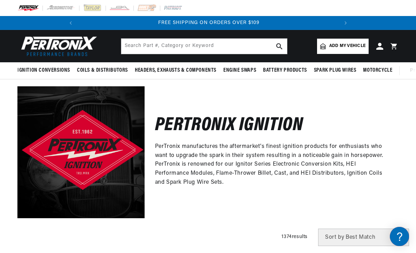
click at [360, 205] on div "Pertronix Ignition PerTronix manufactures the aftermarket's finest ignition pro…" at bounding box center [272, 152] width 254 height 132
click at [389, 98] on div "Pertronix Ignition PerTronix manufactures the aftermarket's finest ignition pro…" at bounding box center [272, 152] width 254 height 132
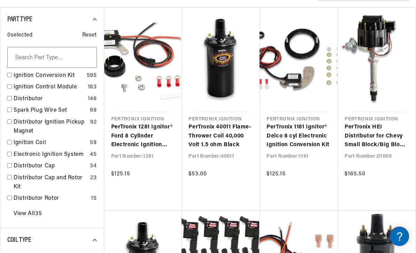
scroll to position [246, 0]
click at [35, 211] on link "View All 35" at bounding box center [28, 214] width 28 height 9
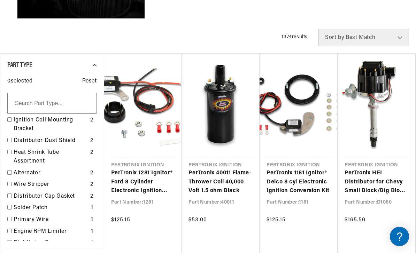
scroll to position [0, 0]
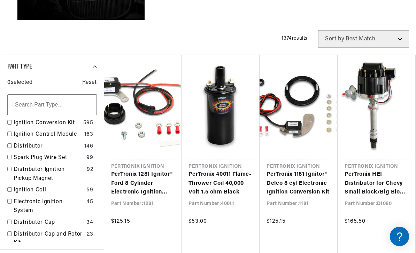
click at [10, 188] on input "checkbox" at bounding box center [9, 190] width 5 height 5
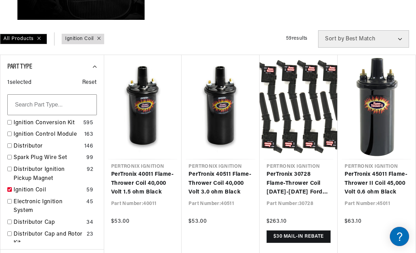
click at [14, 190] on link "Ignition Coil" at bounding box center [49, 190] width 70 height 9
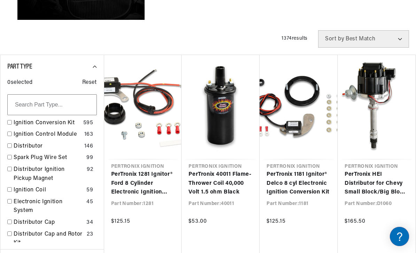
click at [14, 186] on link "Ignition Coil" at bounding box center [49, 190] width 70 height 9
checkbox input "true"
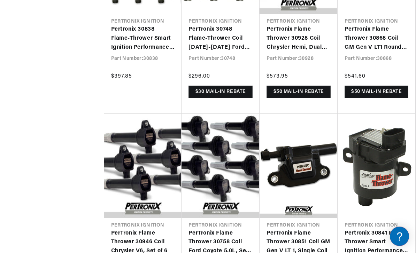
scroll to position [2180, 0]
click at [396, 229] on link "Pertronix 30841 Flame-Thrower Smart Ignition Performance Replacement Coil GM LS…" at bounding box center [377, 242] width 64 height 27
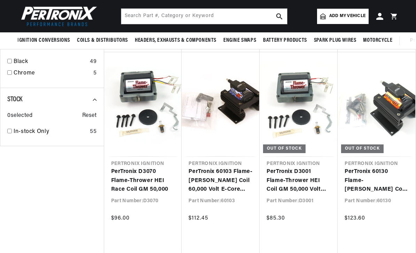
scroll to position [1018, 0]
click at [214, 175] on link "PerTronix 60103 Flame-[PERSON_NAME] Coil 60,000 Volt E-Core 0.32 ohm" at bounding box center [221, 181] width 64 height 27
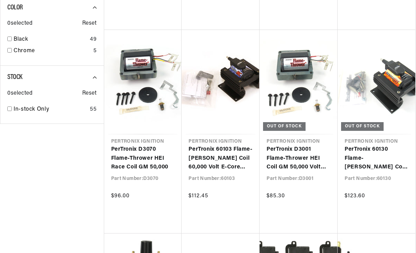
scroll to position [0, 260]
click at [370, 159] on link "PerTronix 60130 Flame-Thrower HV Coil 60,000 Volt E-Core 3.0 ohm" at bounding box center [377, 158] width 64 height 27
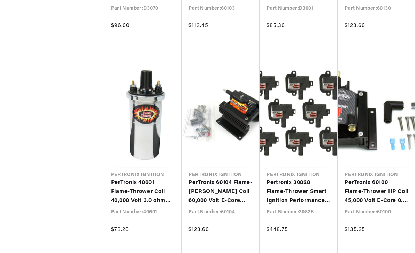
scroll to position [1211, 0]
click at [373, 178] on link "PerTronix 60100 Flame-Thrower HP Coil 45,000 Volt E-Core 0.2 ohm" at bounding box center [377, 191] width 64 height 27
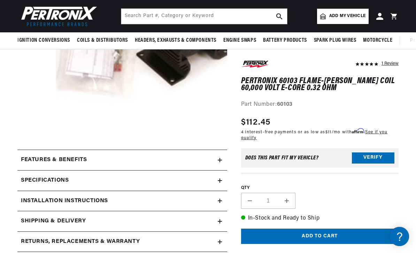
click at [223, 170] on summary "Specifications" at bounding box center [122, 160] width 210 height 20
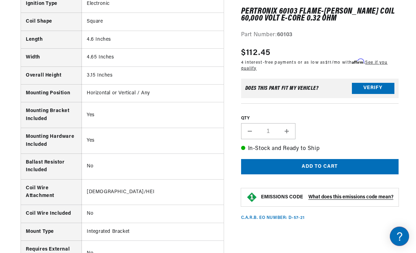
scroll to position [447, 0]
click at [189, 207] on td "No" at bounding box center [153, 214] width 142 height 18
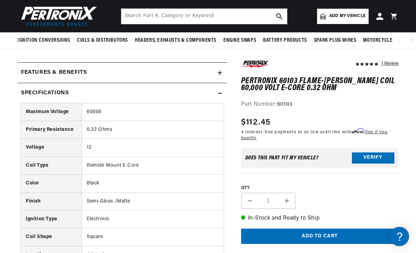
scroll to position [229, 0]
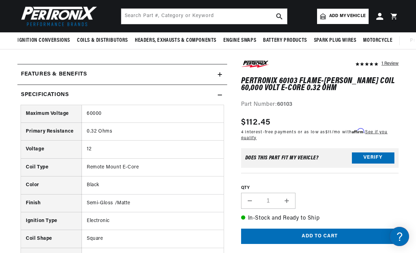
click at [223, 85] on summary "Specifications" at bounding box center [122, 74] width 210 height 20
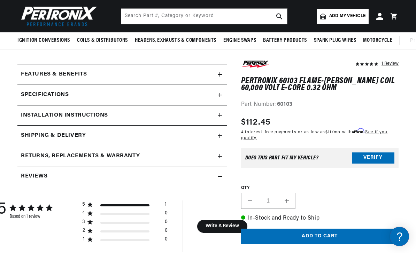
click at [223, 85] on summary "Installation instructions" at bounding box center [122, 74] width 210 height 20
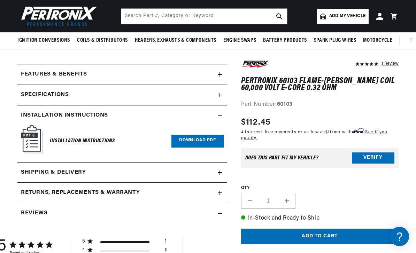
scroll to position [0, 260]
click at [194, 143] on link "Download PDF" at bounding box center [198, 141] width 52 height 13
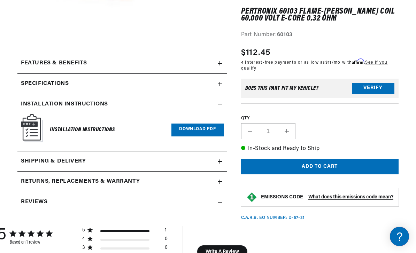
click at [223, 74] on summary "Installation instructions" at bounding box center [122, 63] width 210 height 20
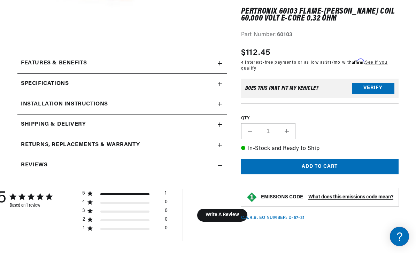
scroll to position [0, 0]
click at [224, 63] on summary "Features & Benefits" at bounding box center [122, 63] width 210 height 20
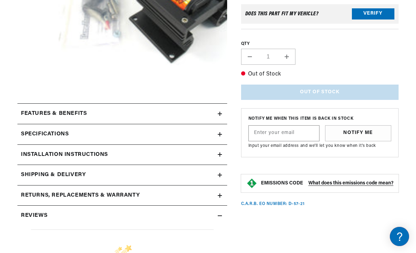
scroll to position [190, 0]
click at [221, 108] on summary "Features & Benefits" at bounding box center [122, 114] width 210 height 20
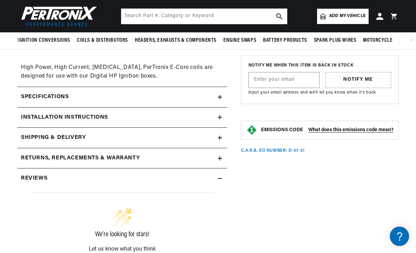
scroll to position [394, 0]
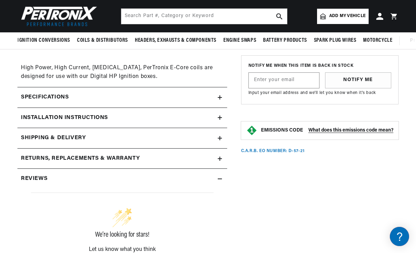
click at [0, 0] on icon at bounding box center [0, 0] width 0 height 0
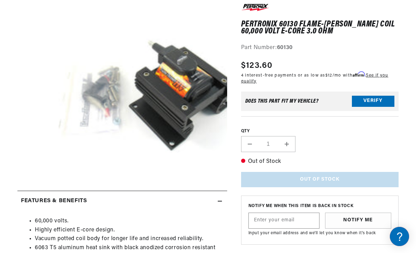
scroll to position [0, 0]
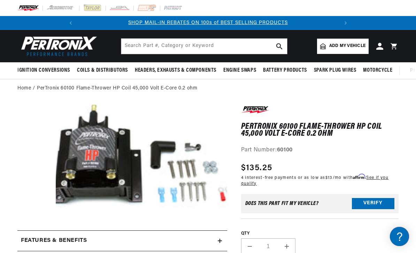
click at [354, 220] on div "QTY Decrease quantity for PerTronix 60100 Flame-Thrower HP Coil 45,000 Volt E-C…" at bounding box center [320, 237] width 158 height 36
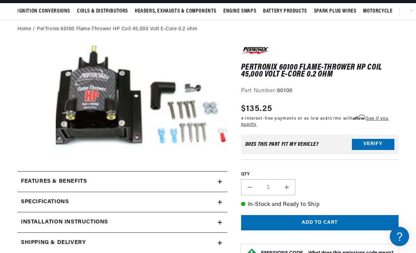
click at [223, 184] on summary "Features & Benefits" at bounding box center [122, 182] width 210 height 20
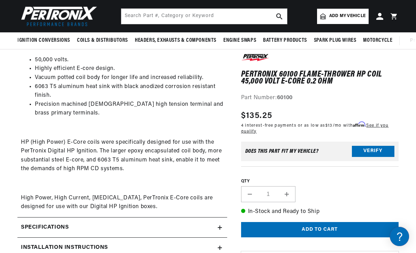
scroll to position [0, 260]
click at [221, 50] on summary "Specifications" at bounding box center [122, 40] width 210 height 20
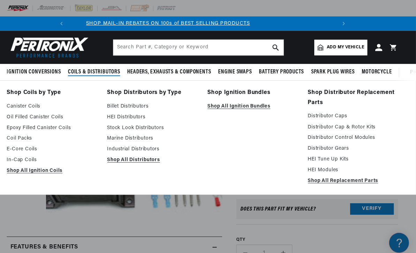
scroll to position [0, 0]
click at [319, 169] on link "HEI Modules" at bounding box center [355, 166] width 88 height 8
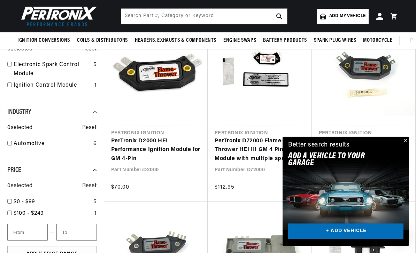
scroll to position [189, 0]
click at [409, 155] on link "PerTronix D2070 Flame-Thrower HEI GM 4 Pin Race Module" at bounding box center [364, 146] width 90 height 18
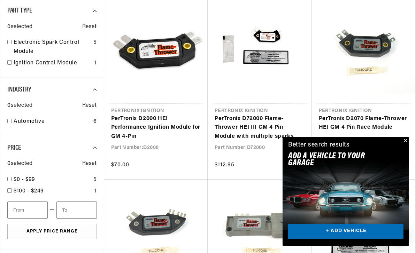
scroll to position [0, 0]
click at [405, 144] on button "Close" at bounding box center [405, 141] width 8 height 8
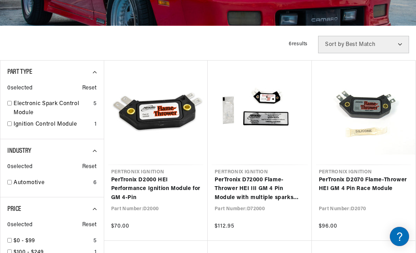
click at [144, 187] on link "PerTronix D2000 HEI Performance Ignition Module for GM 4-Pin" at bounding box center [156, 189] width 90 height 27
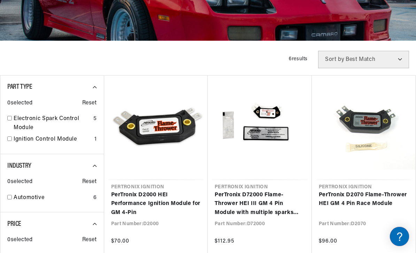
scroll to position [0, 260]
click at [253, 210] on link "PerTronix D72000 Flame-Thrower HEI III GM 4 Pin Module with multiple sparks and…" at bounding box center [260, 204] width 90 height 27
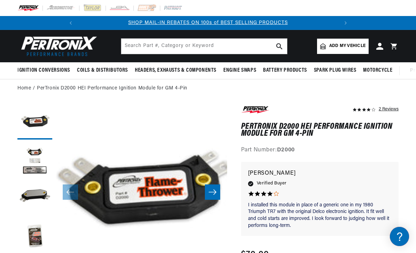
click at [216, 198] on button "Slide right" at bounding box center [212, 192] width 15 height 15
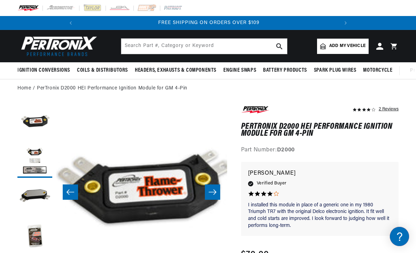
scroll to position [1, 0]
click at [214, 192] on icon "Slide right" at bounding box center [213, 192] width 8 height 5
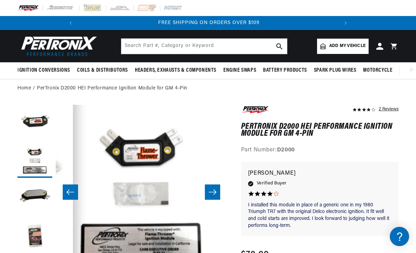
scroll to position [0, 31]
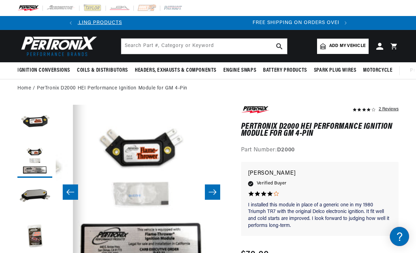
click at [218, 191] on button "Slide right" at bounding box center [212, 192] width 15 height 15
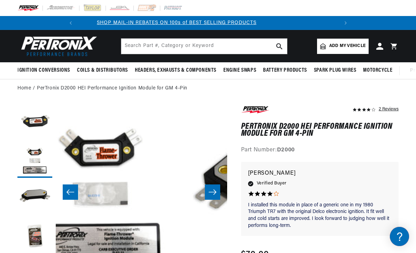
scroll to position [1, 343]
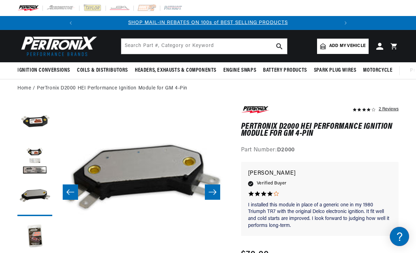
click at [218, 189] on button "Slide right" at bounding box center [212, 192] width 15 height 15
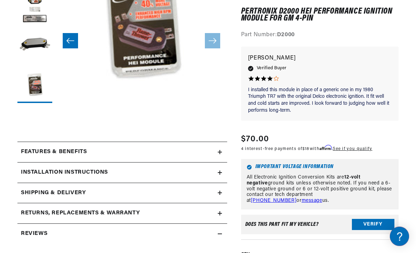
scroll to position [152, 0]
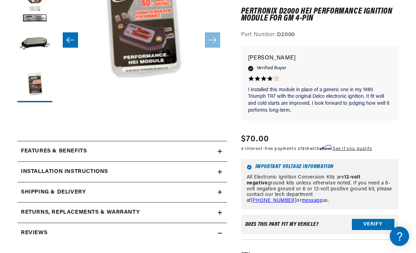
click at [56, 107] on button "Open media 4 in modal" at bounding box center [56, 107] width 0 height 0
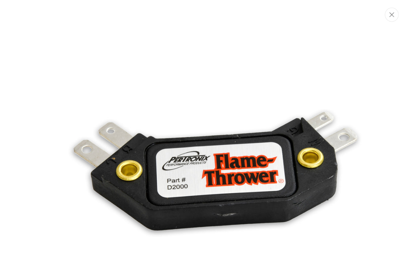
scroll to position [0, 0]
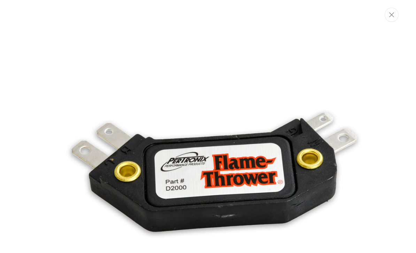
click at [322, 253] on img "Media gallery" at bounding box center [208, 177] width 340 height 340
click at [391, 13] on icon "Close" at bounding box center [391, 14] width 5 height 5
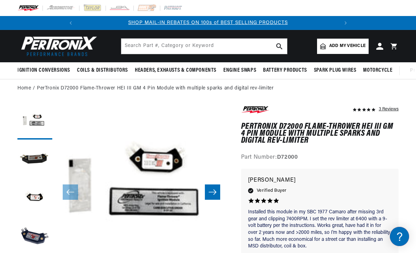
click at [217, 196] on button "Slide right" at bounding box center [212, 192] width 15 height 15
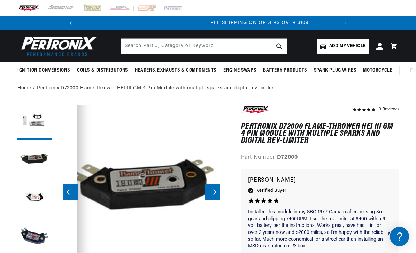
scroll to position [0, 172]
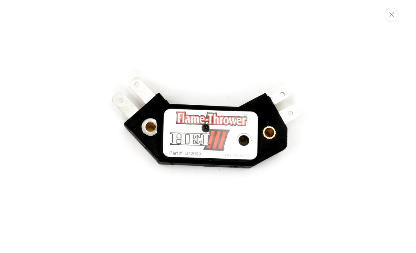
scroll to position [0, 0]
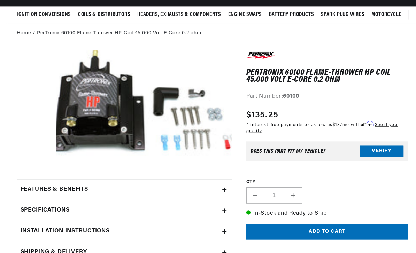
scroll to position [57, 0]
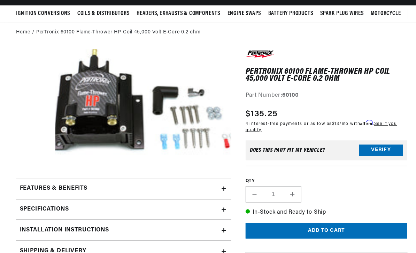
click at [222, 183] on summary "Features & Benefits" at bounding box center [122, 184] width 210 height 20
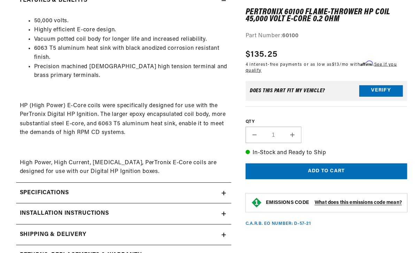
scroll to position [241, 0]
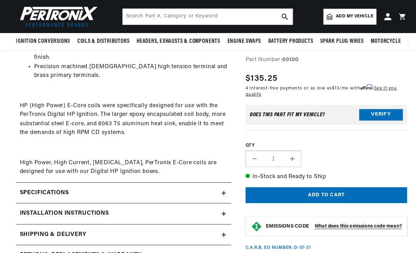
click at [220, 11] on summary "Specifications" at bounding box center [122, 1] width 210 height 20
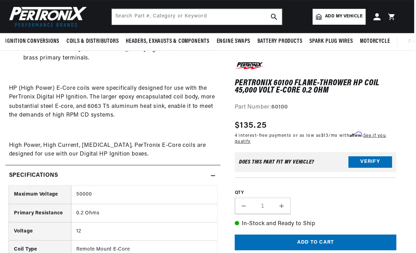
scroll to position [0, 0]
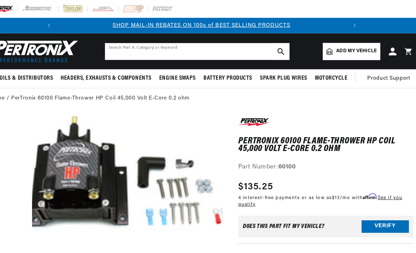
click at [230, 53] on input "text" at bounding box center [204, 46] width 166 height 15
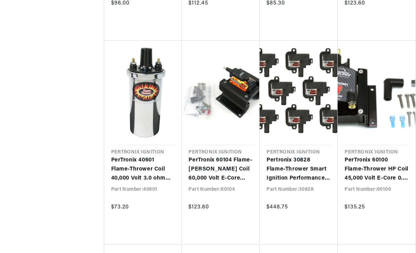
scroll to position [0, 260]
click at [230, 171] on link "PerTronix 60104 Flame-[PERSON_NAME] Coil 60,000 Volt E-Core 0.45 ohm" at bounding box center [221, 169] width 64 height 27
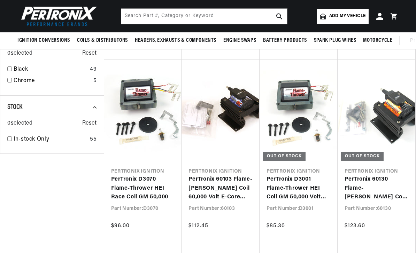
scroll to position [1010, 0]
click at [369, 184] on link "PerTronix 60130 Flame-[PERSON_NAME] Coil 60,000 Volt E-Core 3.0 ohm" at bounding box center [377, 188] width 64 height 27
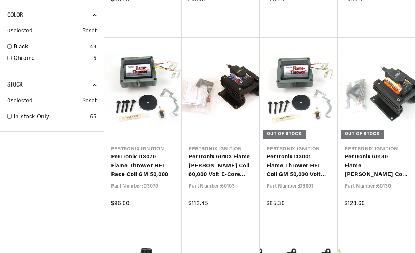
scroll to position [0, 260]
click at [221, 162] on link "PerTronix 60103 Flame-[PERSON_NAME] Coil 60,000 Volt E-Core 0.32 ohm" at bounding box center [221, 166] width 64 height 27
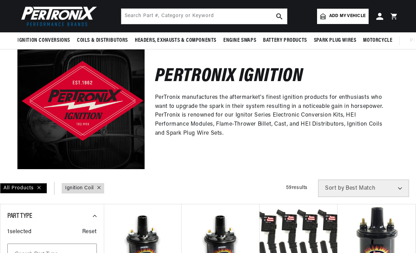
scroll to position [0, 0]
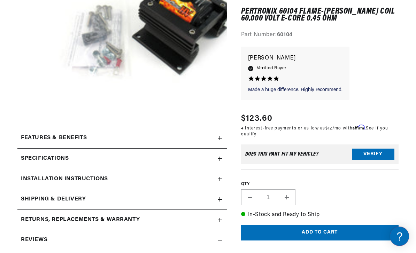
scroll to position [171, 0]
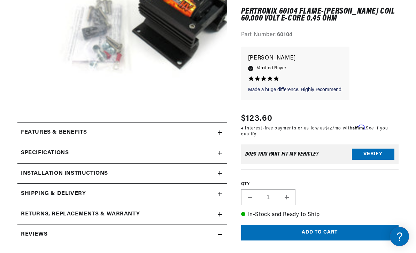
click at [223, 143] on summary "Specifications" at bounding box center [122, 133] width 210 height 20
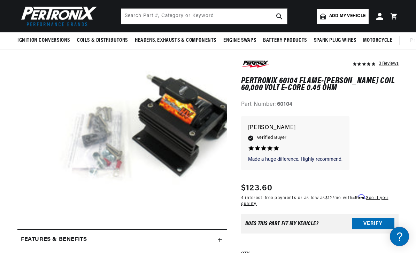
scroll to position [0, 0]
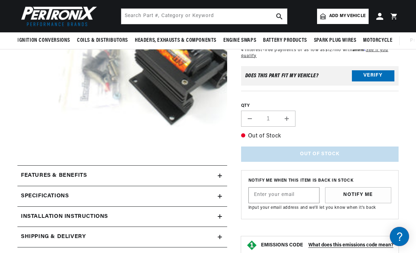
scroll to position [128, 0]
click at [222, 178] on icon at bounding box center [220, 176] width 4 height 4
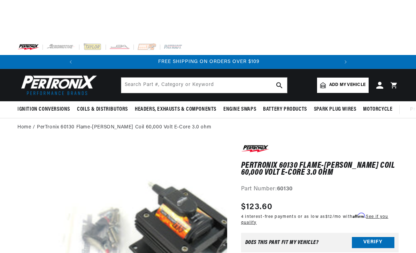
scroll to position [0, 0]
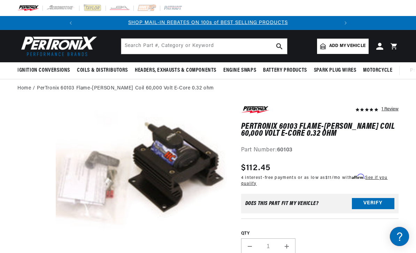
scroll to position [17, 8]
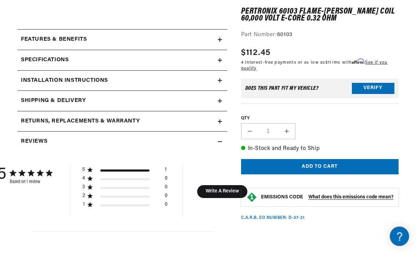
click at [224, 50] on summary "Specifications" at bounding box center [122, 40] width 210 height 20
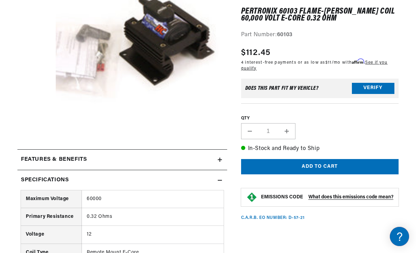
scroll to position [0, 17]
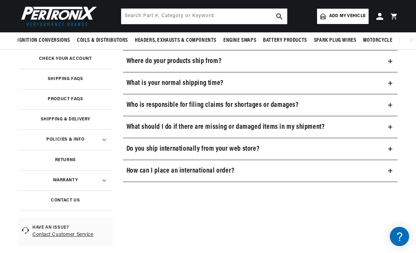
scroll to position [0, 260]
click at [395, 61] on summary "Where do your products ship from?" at bounding box center [260, 62] width 275 height 22
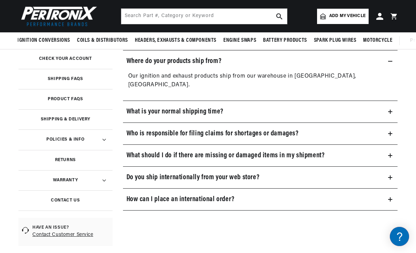
click at [393, 61] on summary "Where do your products ship from?" at bounding box center [260, 62] width 275 height 22
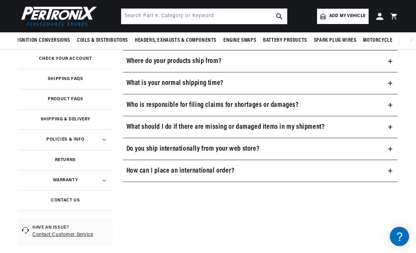
scroll to position [0, 0]
click at [393, 122] on summary "What should I do if there are missing or damaged items in my shipment?" at bounding box center [260, 127] width 275 height 22
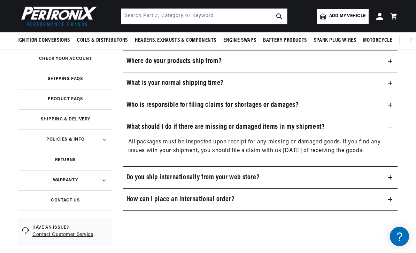
scroll to position [0, 260]
click at [392, 128] on icon at bounding box center [390, 127] width 4 height 4
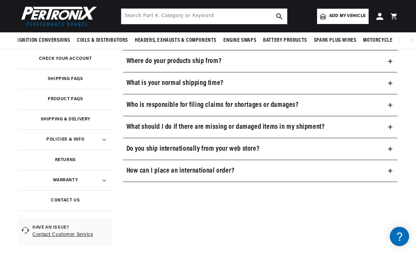
click at [392, 150] on icon at bounding box center [390, 149] width 4 height 4
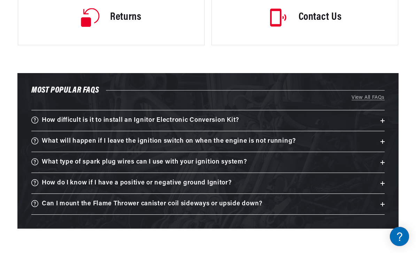
scroll to position [0, 0]
click at [384, 141] on icon at bounding box center [383, 142] width 4 height 4
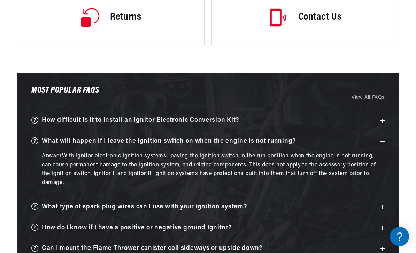
click at [389, 139] on div "Most Popular FAQs View All FAQs View All How difficult is it to install an Igni…" at bounding box center [207, 173] width 381 height 201
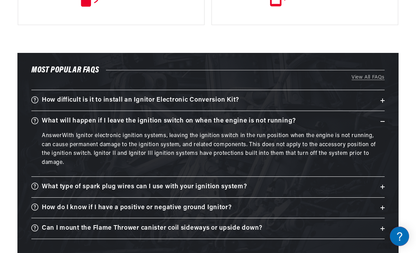
scroll to position [1115, 0]
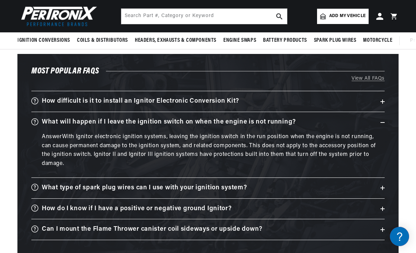
click at [384, 180] on summary "What type of spark plug wires can I use with your ignition system?" at bounding box center [207, 188] width 353 height 21
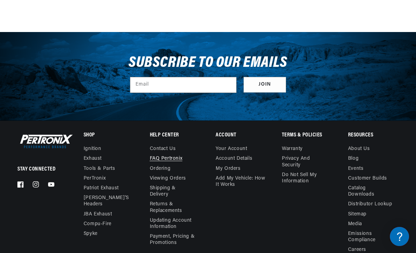
scroll to position [0, 0]
click at [367, 146] on link "About Us" at bounding box center [359, 150] width 22 height 8
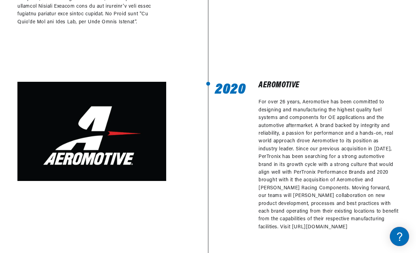
scroll to position [1387, 0]
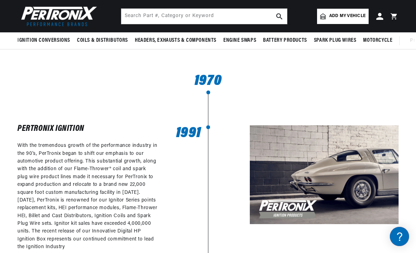
scroll to position [205, 0]
